Goal: Navigation & Orientation: Find specific page/section

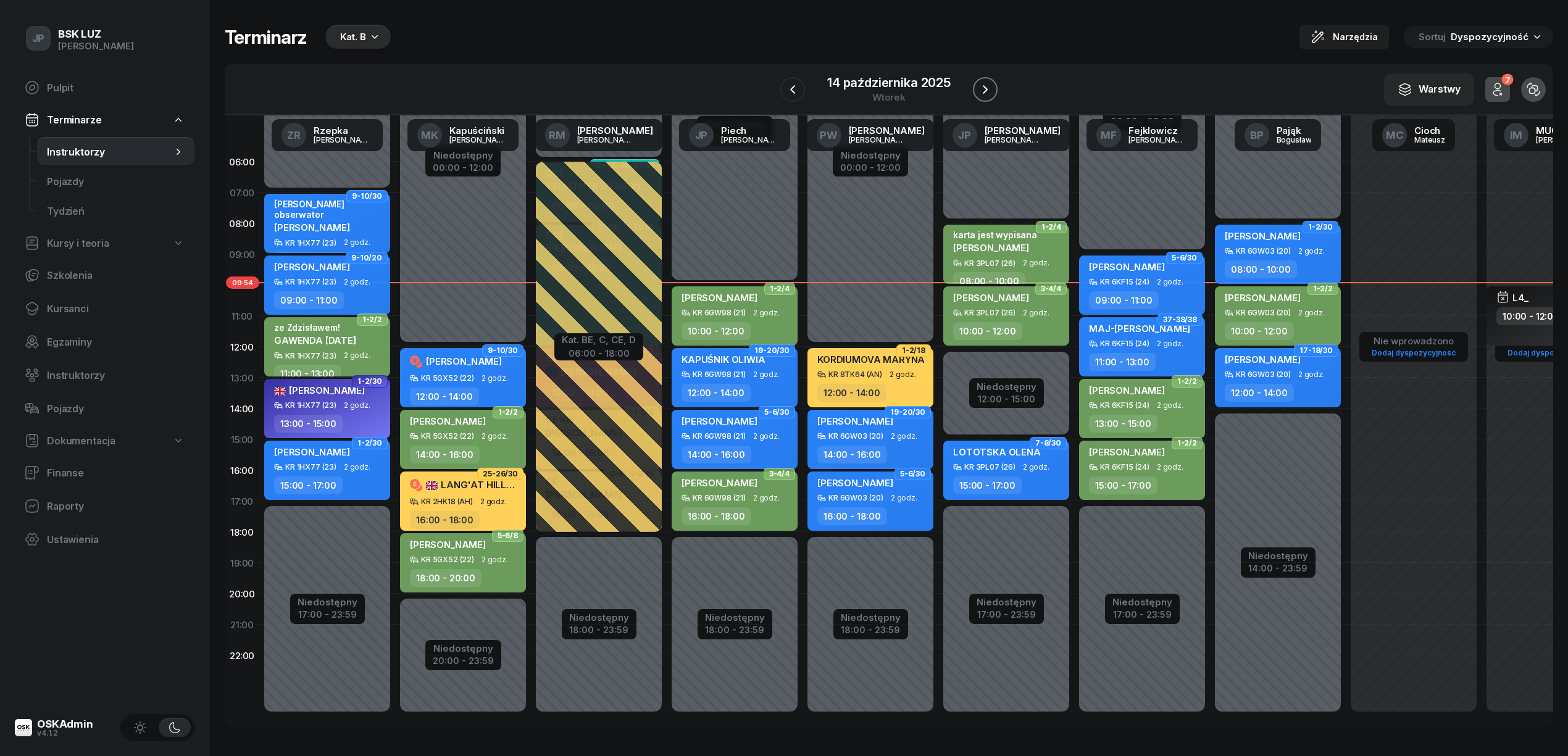
click at [986, 87] on icon "button" at bounding box center [985, 89] width 15 height 15
click at [979, 87] on icon "button" at bounding box center [971, 89] width 15 height 15
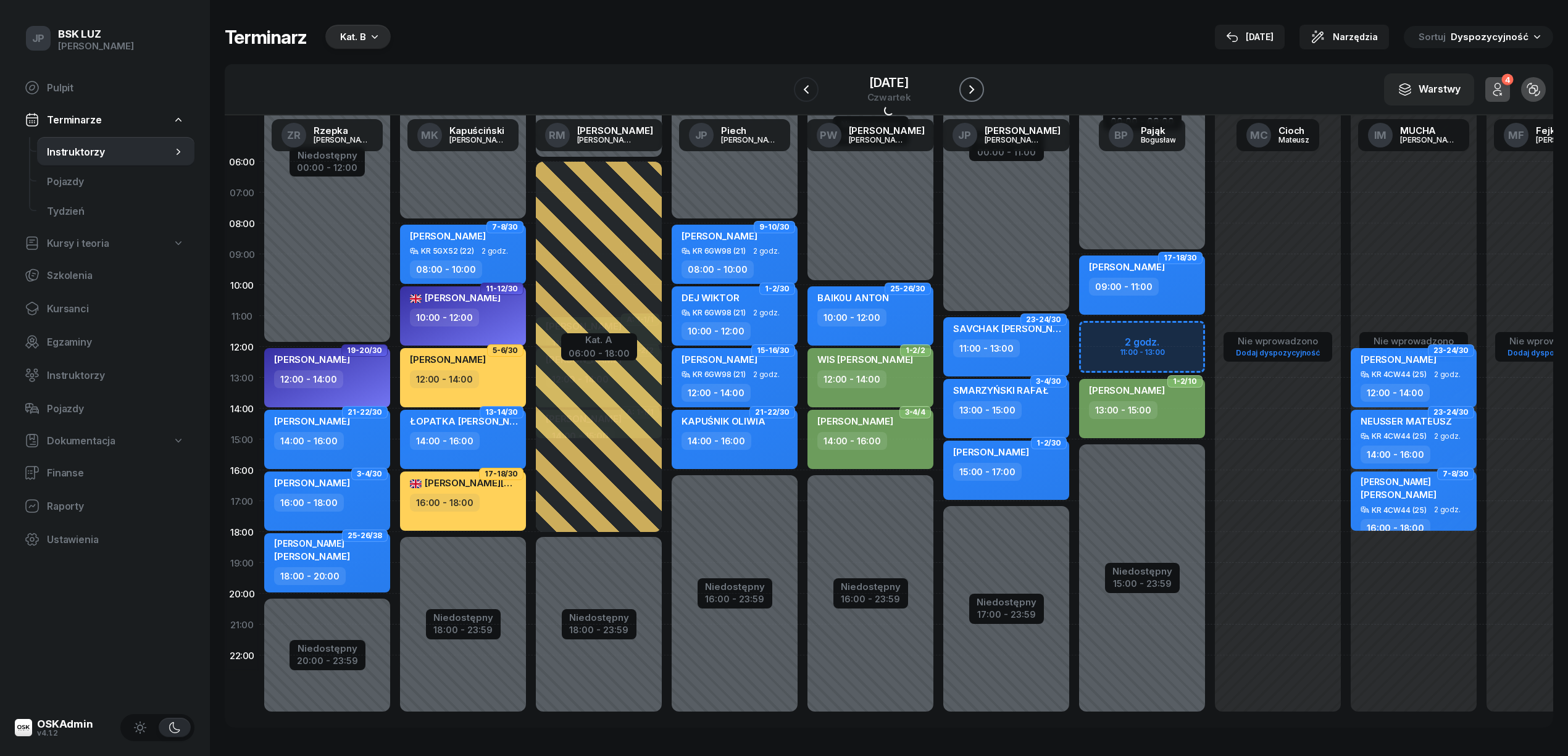
click at [979, 87] on icon "button" at bounding box center [971, 89] width 15 height 15
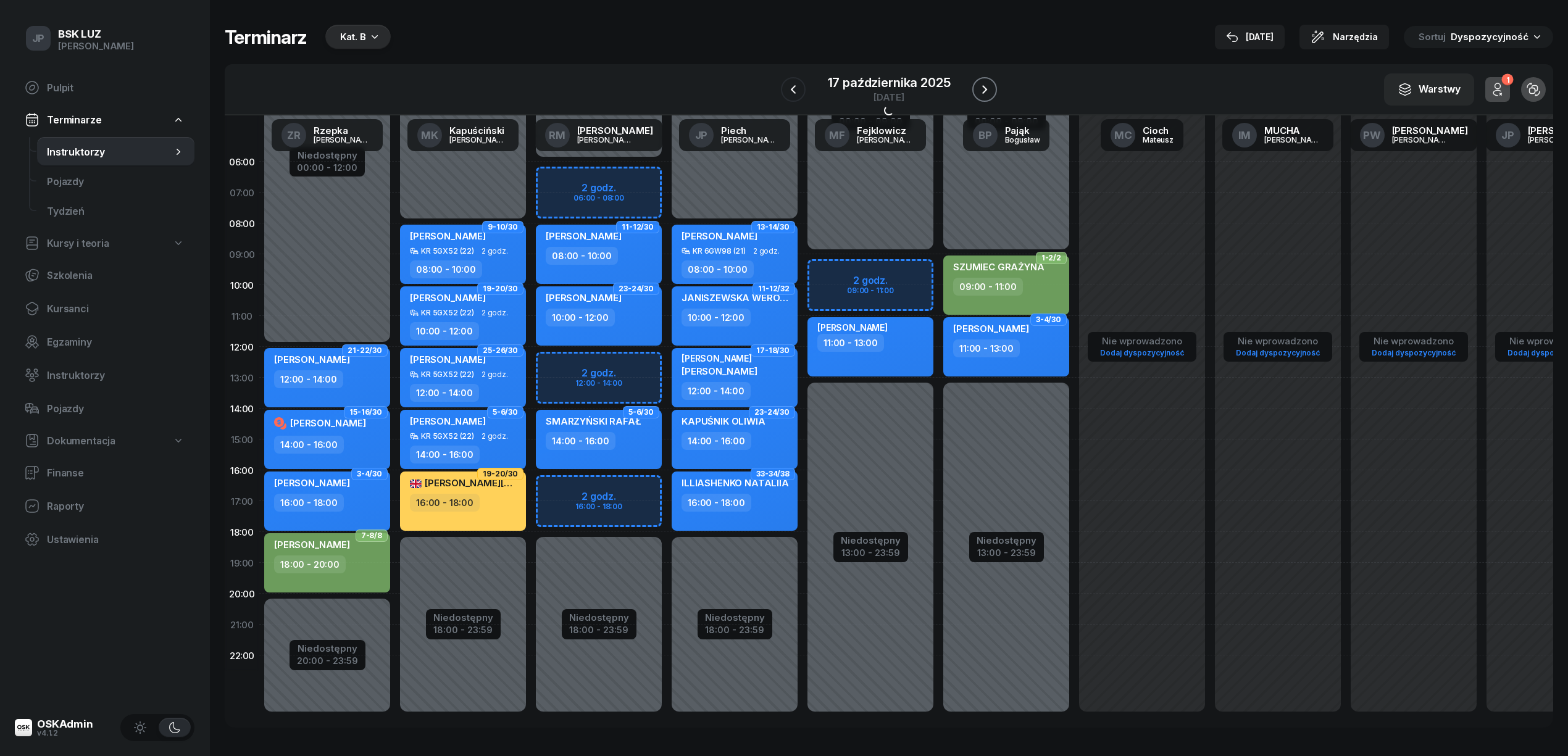
click at [986, 87] on icon "button" at bounding box center [984, 89] width 15 height 15
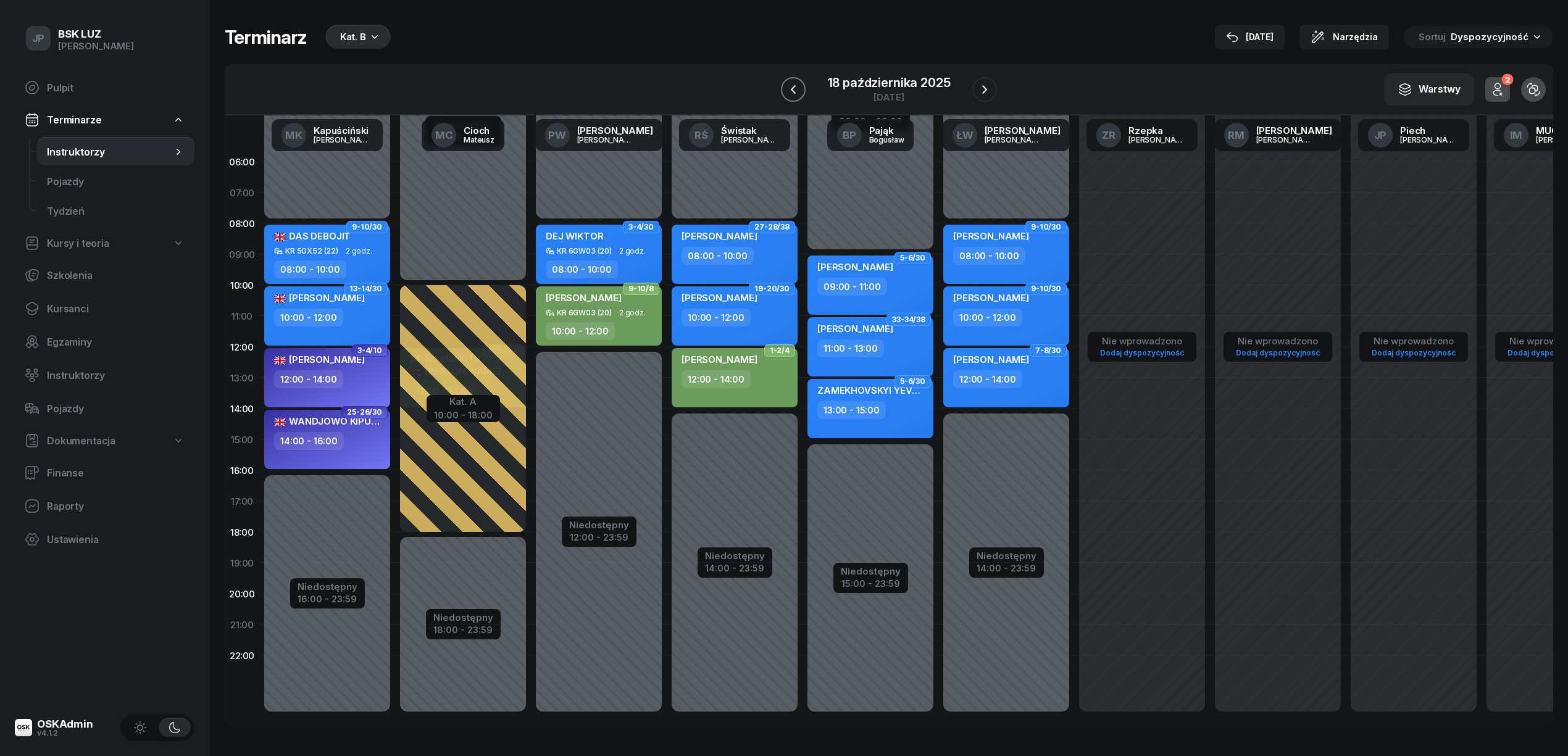
click at [789, 89] on icon "button" at bounding box center [793, 89] width 15 height 15
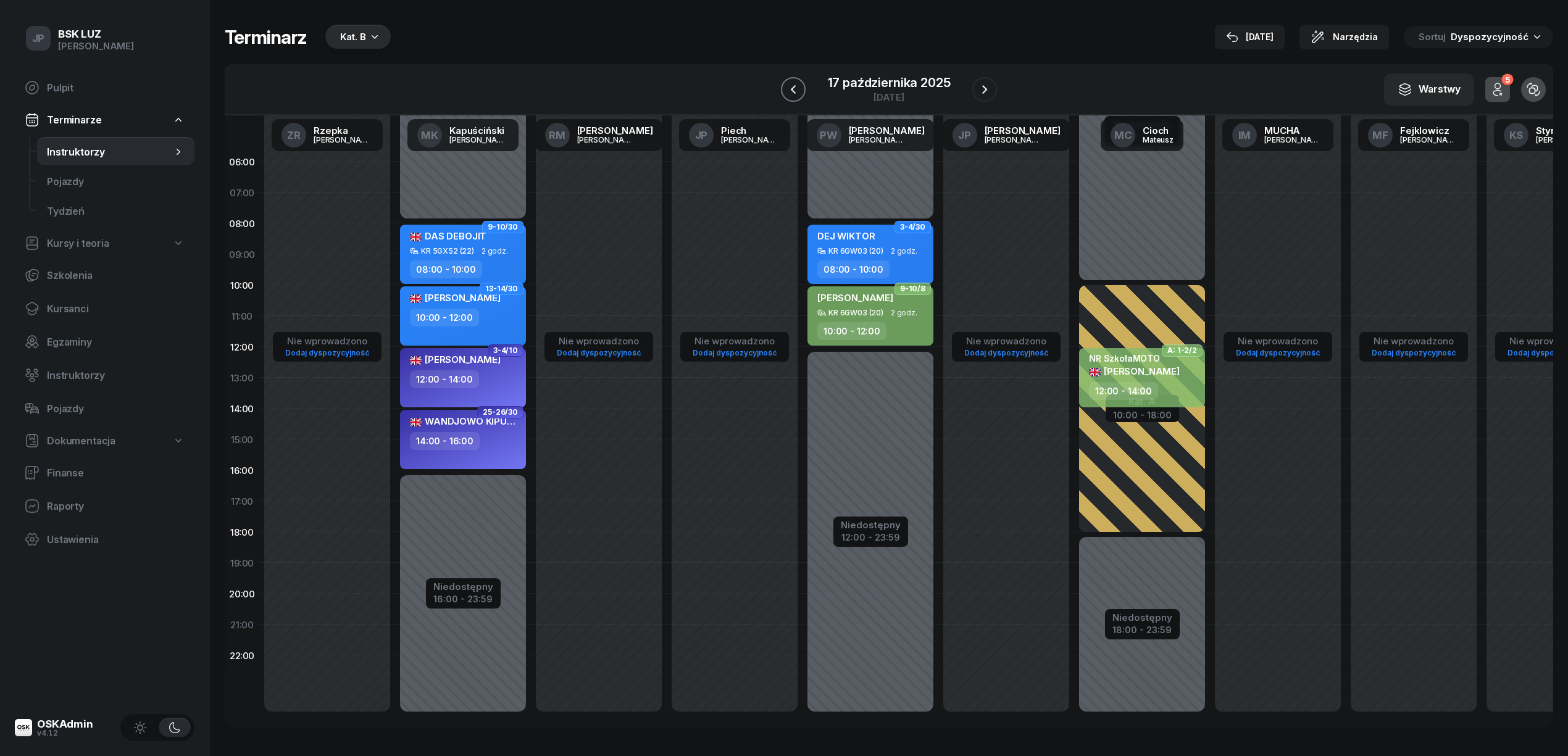
click at [789, 89] on icon "button" at bounding box center [793, 89] width 15 height 15
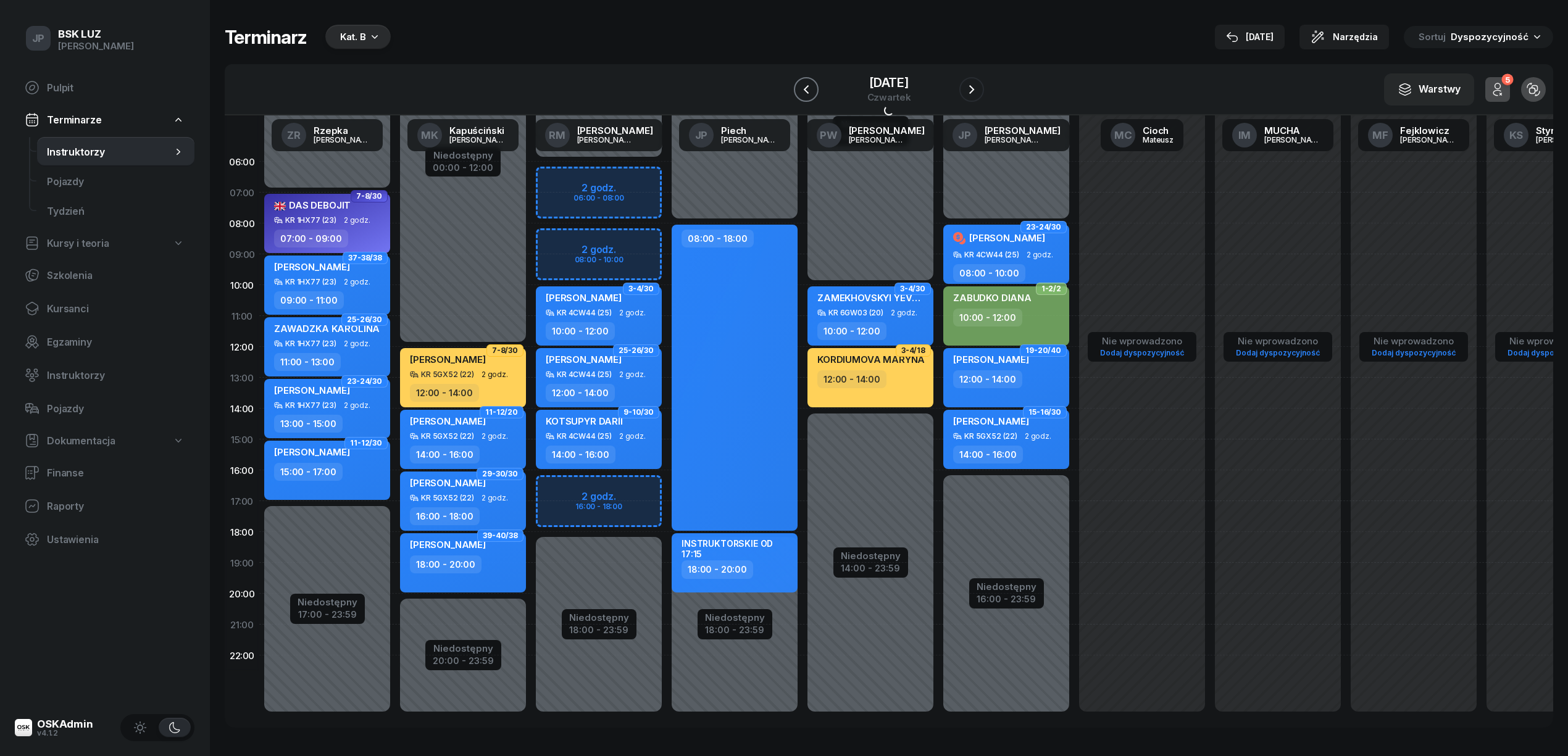
click at [798, 89] on icon "button" at bounding box center [805, 89] width 15 height 15
